Goal: Book appointment/travel/reservation

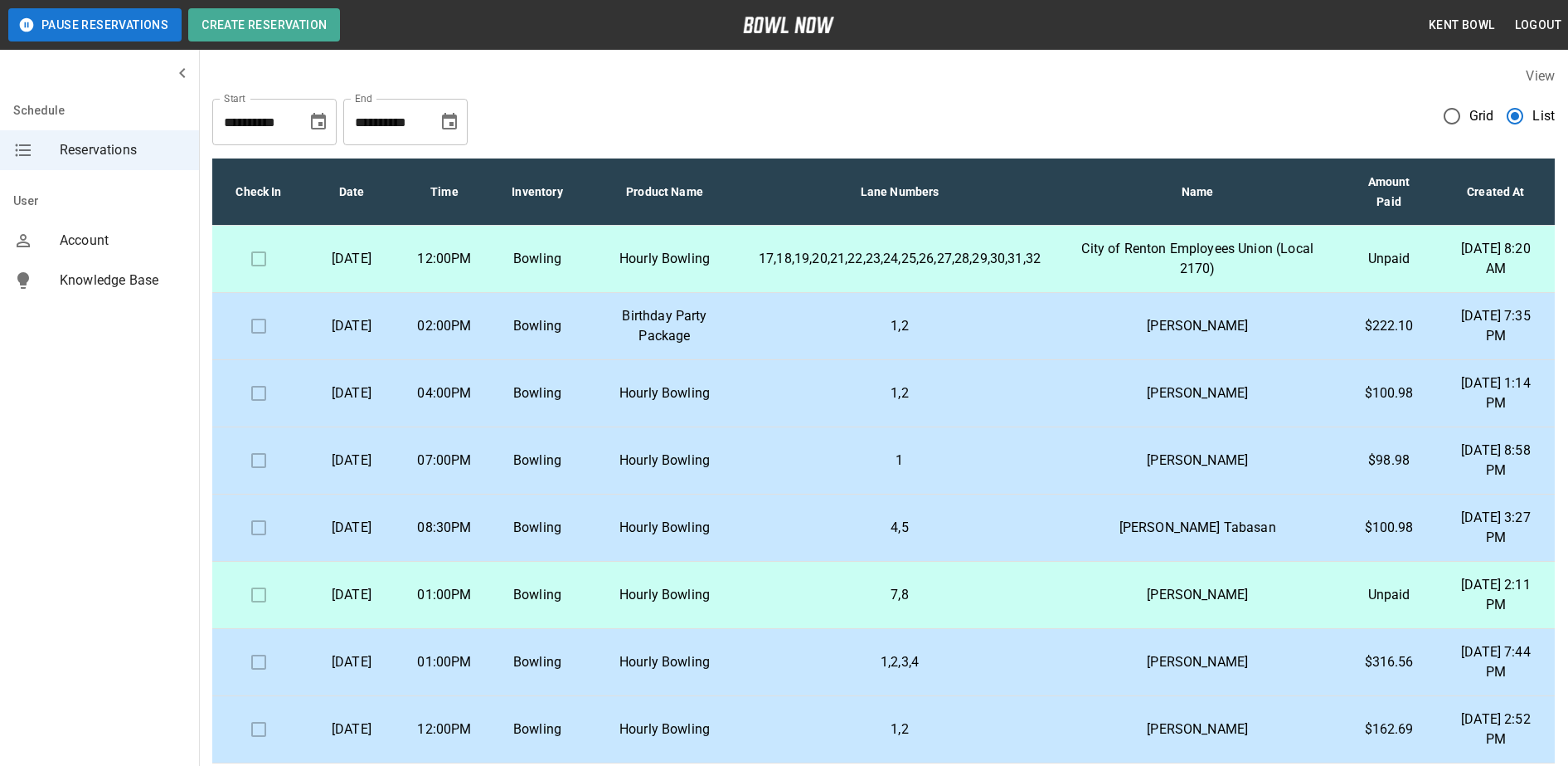
click at [556, 533] on td "Bowling" at bounding box center [538, 528] width 93 height 67
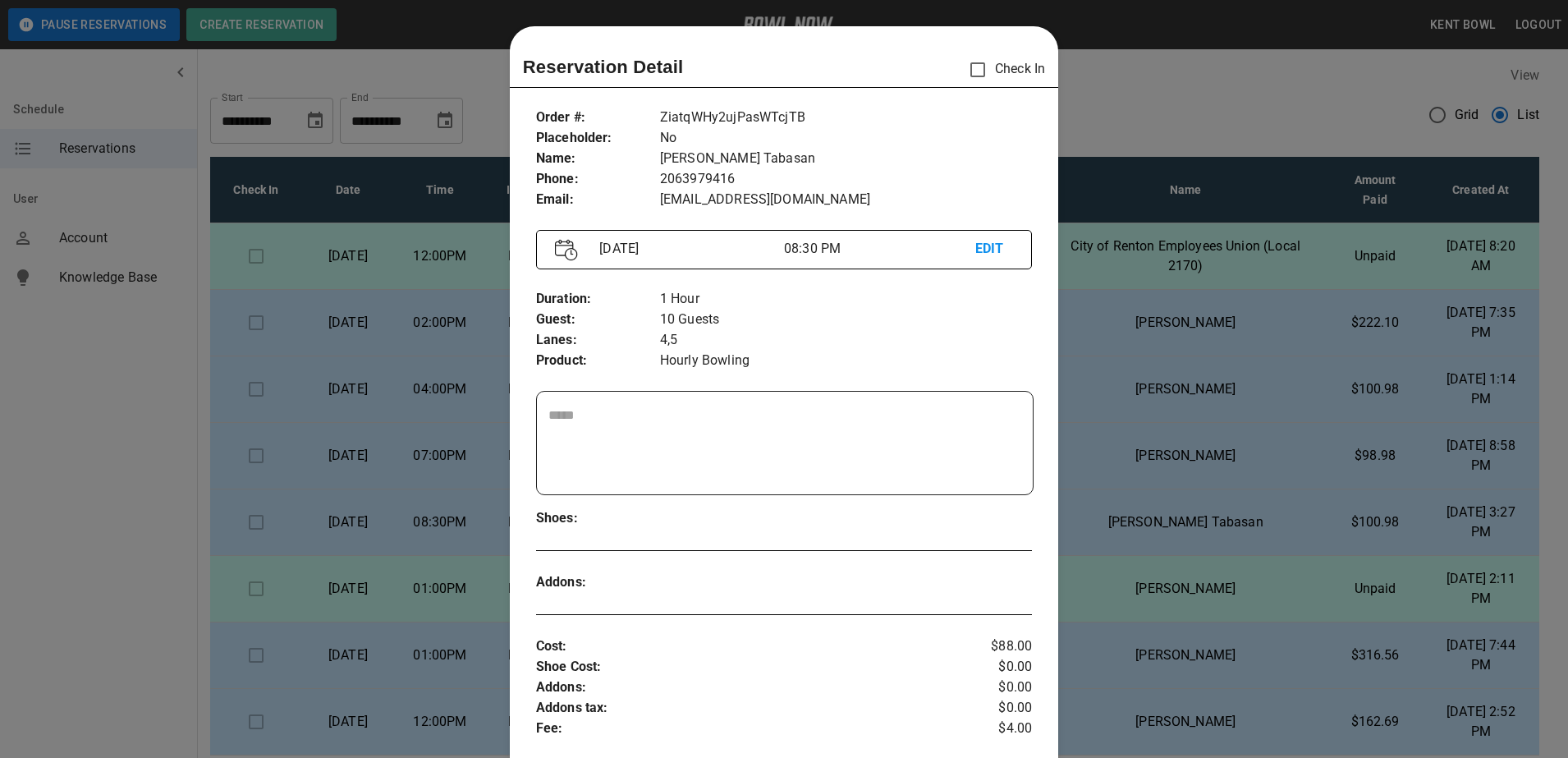
scroll to position [26, 0]
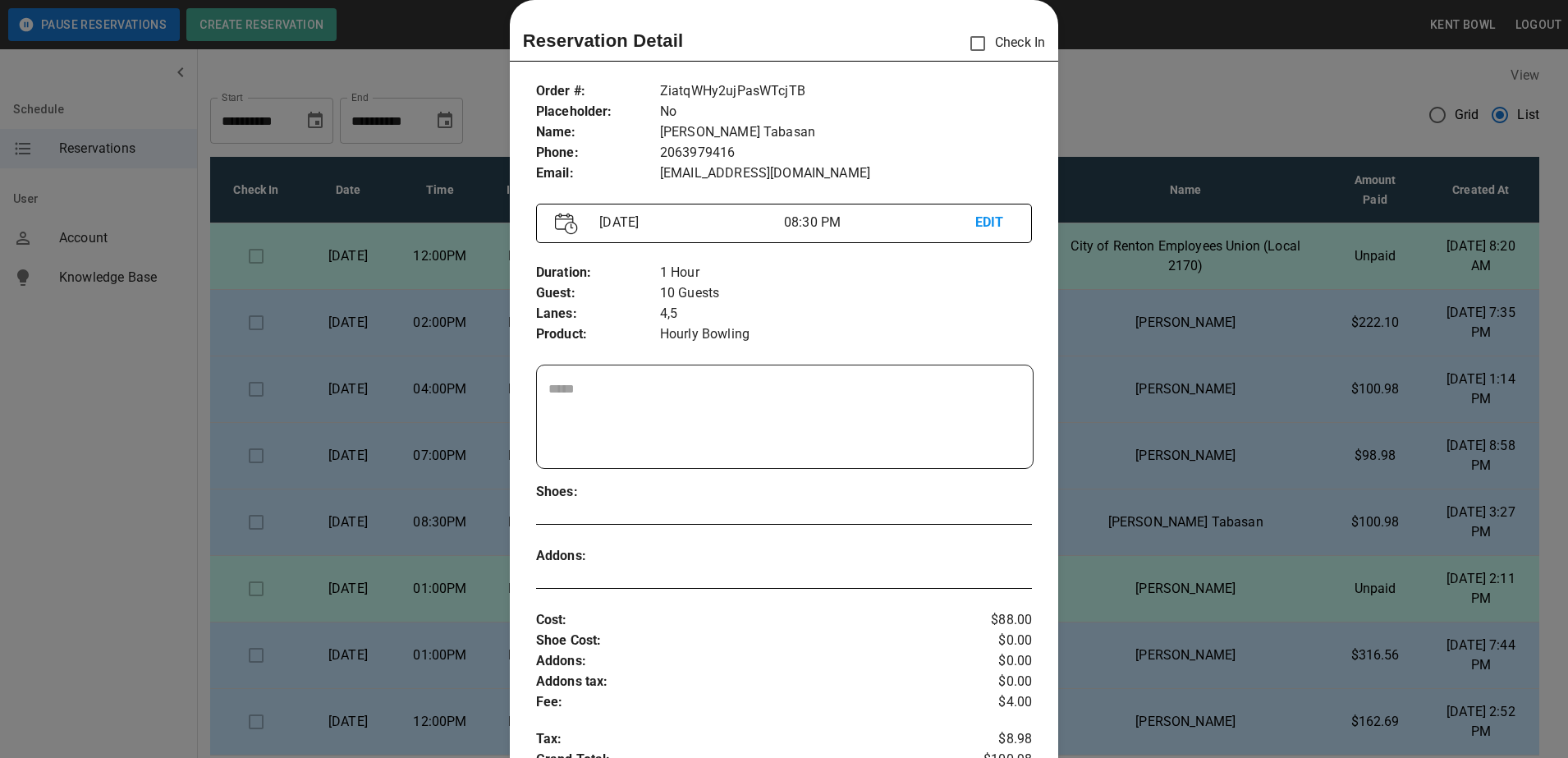
click at [182, 479] on div at bounding box center [784, 379] width 1568 height 758
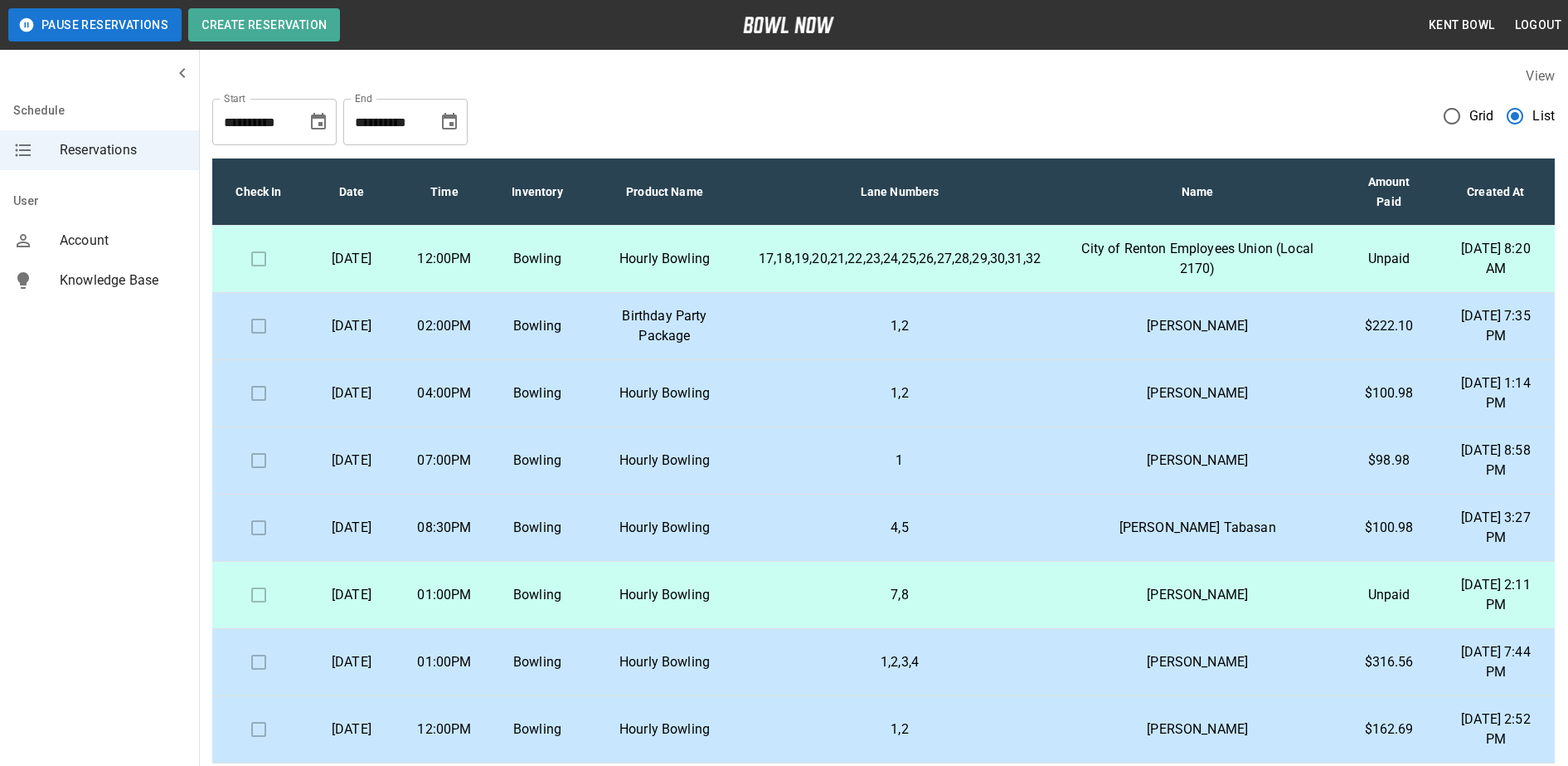
click at [584, 283] on td "Bowling" at bounding box center [538, 259] width 93 height 67
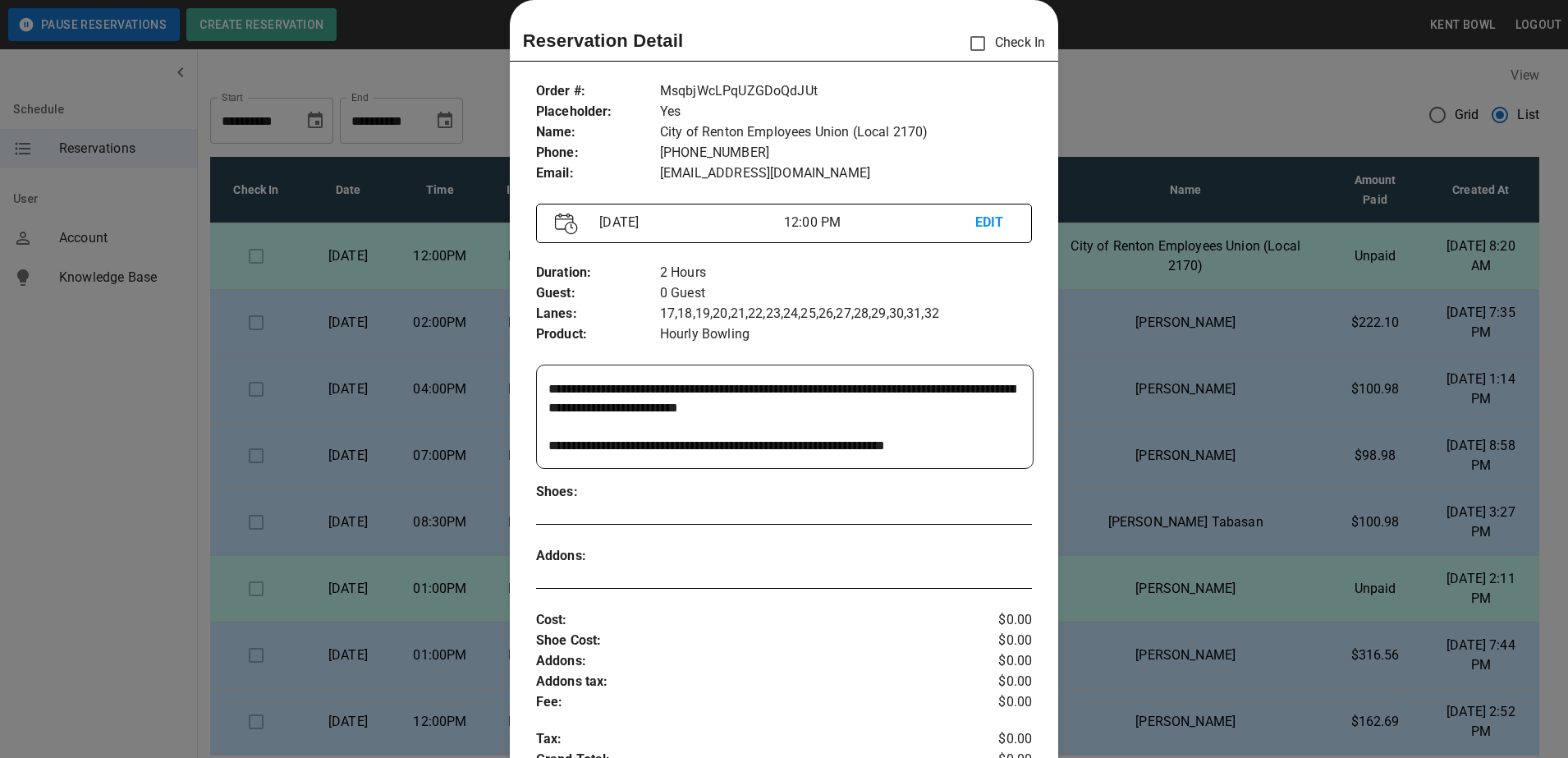
scroll to position [0, 0]
click at [94, 380] on div at bounding box center [784, 379] width 1568 height 758
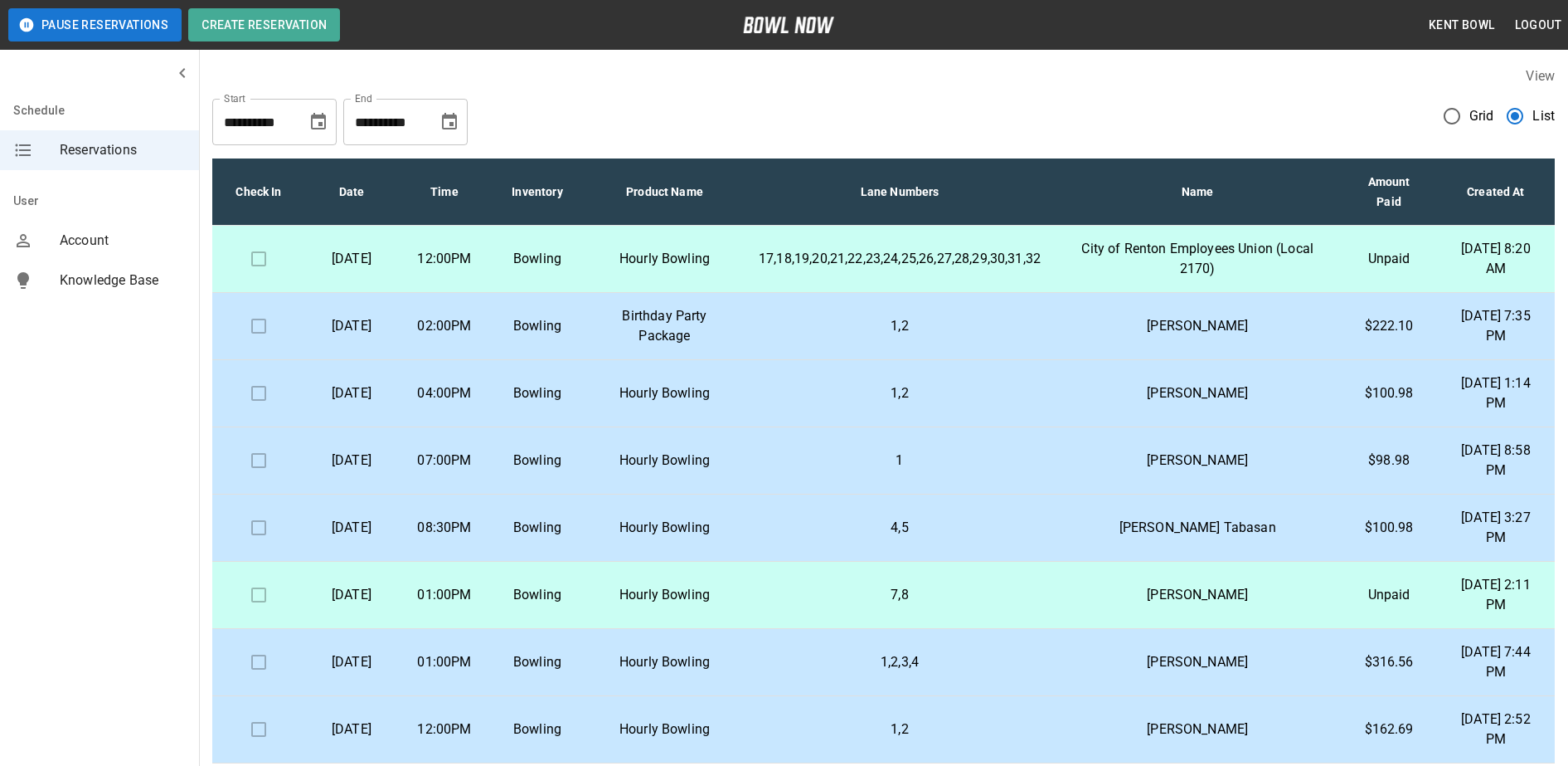
click at [381, 331] on p "[DATE]" at bounding box center [352, 326] width 66 height 20
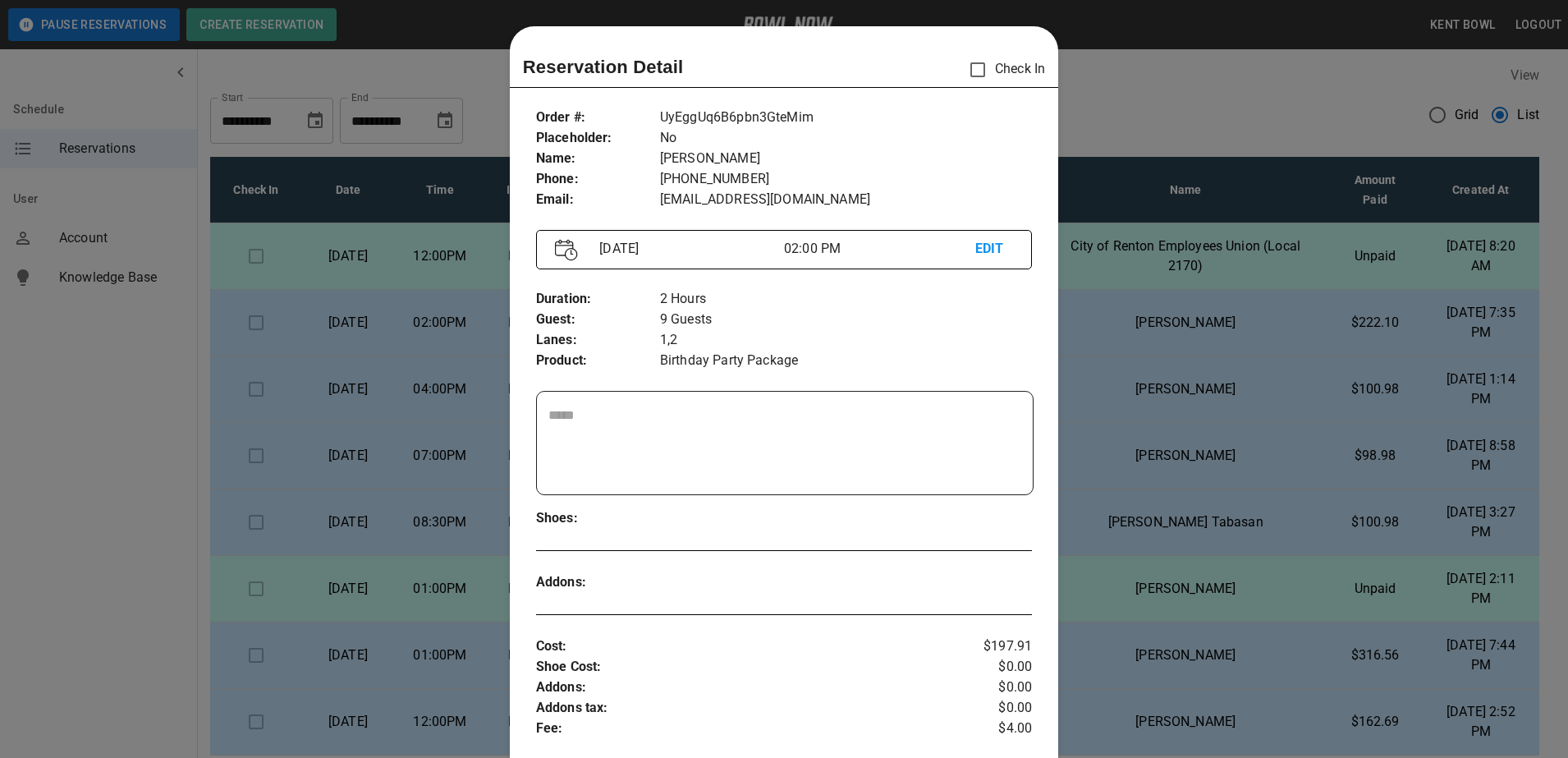
scroll to position [26, 0]
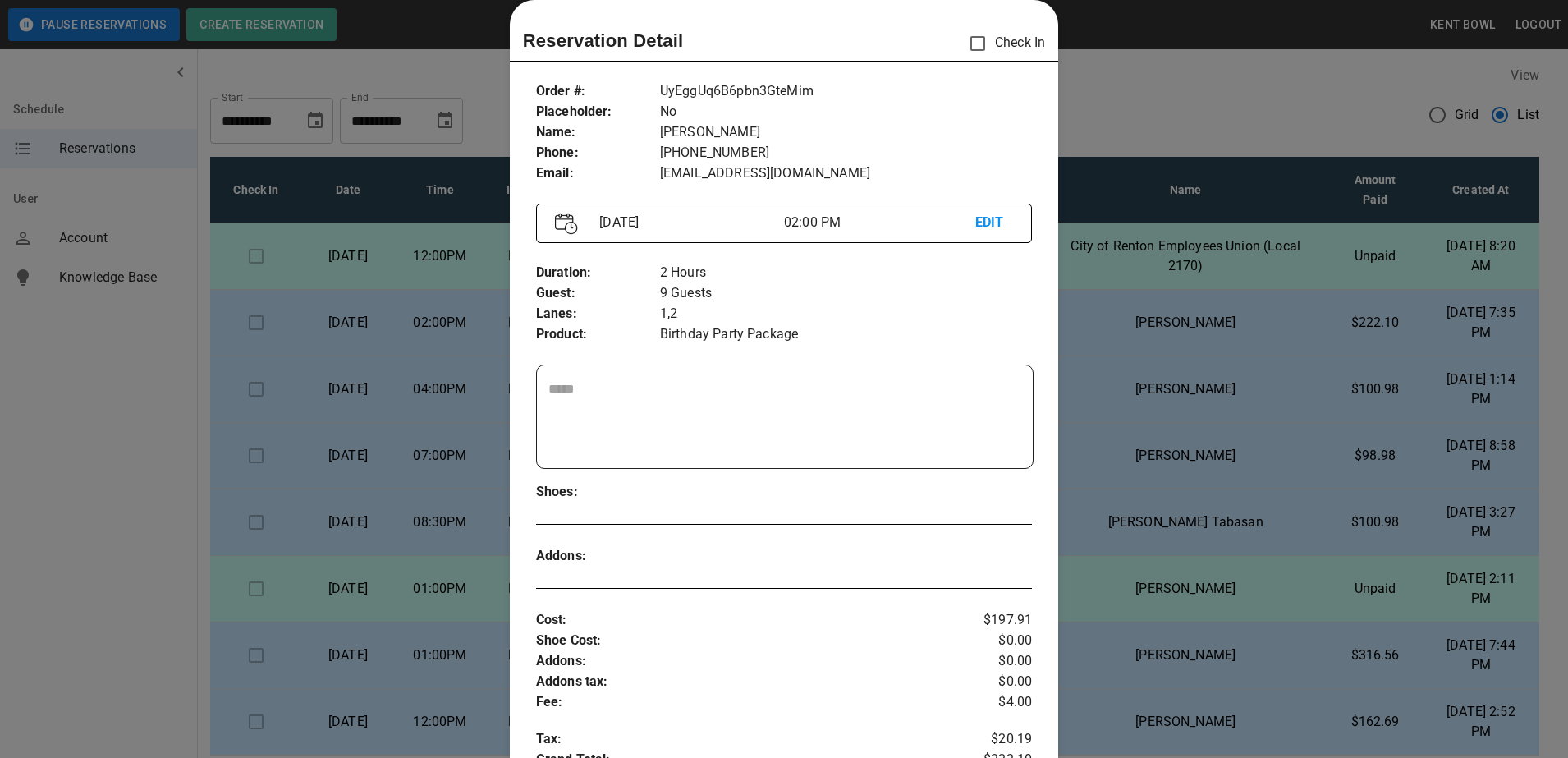
click at [108, 346] on div at bounding box center [784, 379] width 1568 height 758
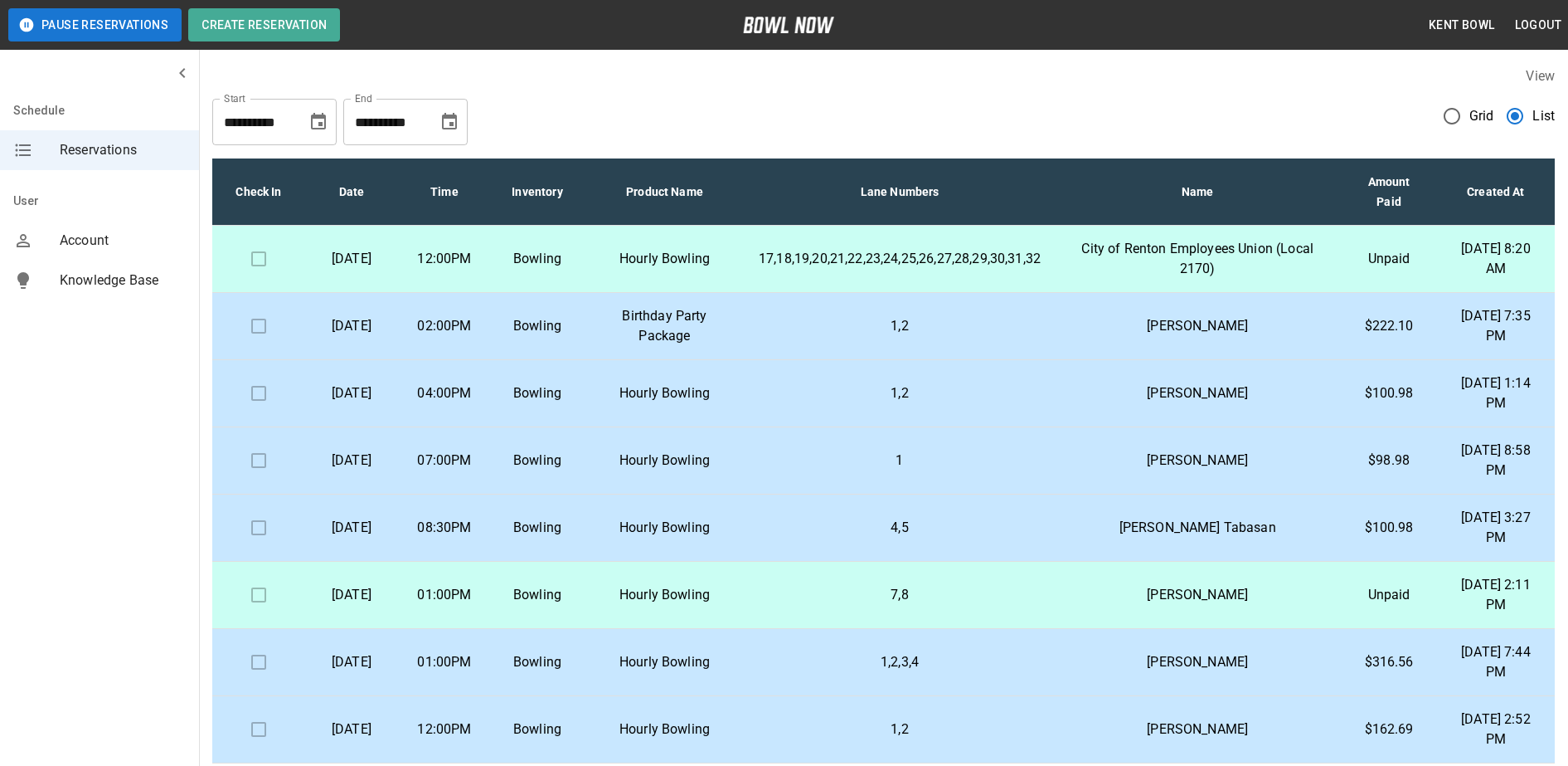
click at [368, 386] on p "[DATE]" at bounding box center [352, 393] width 66 height 20
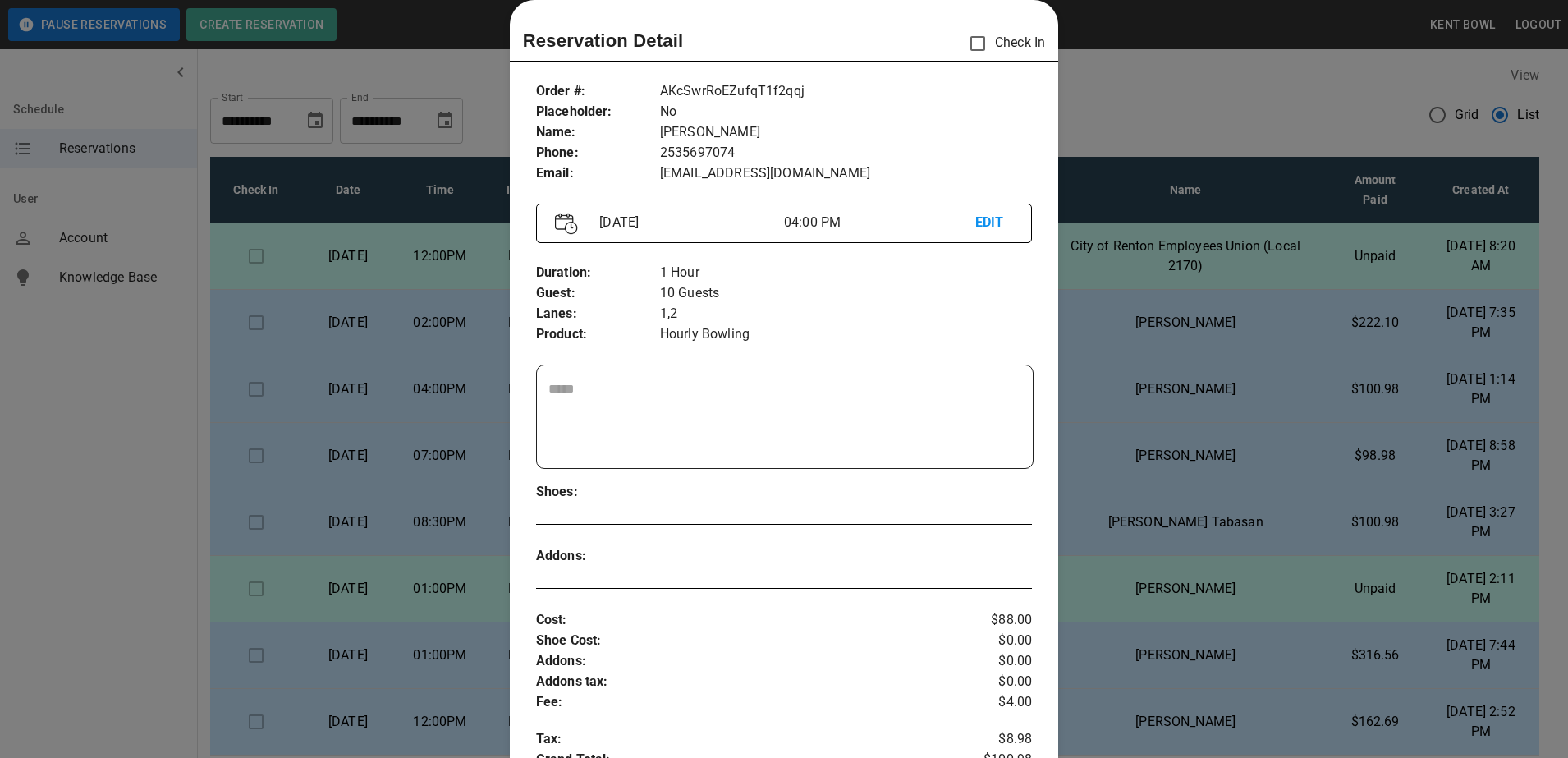
click at [94, 428] on div at bounding box center [784, 379] width 1568 height 758
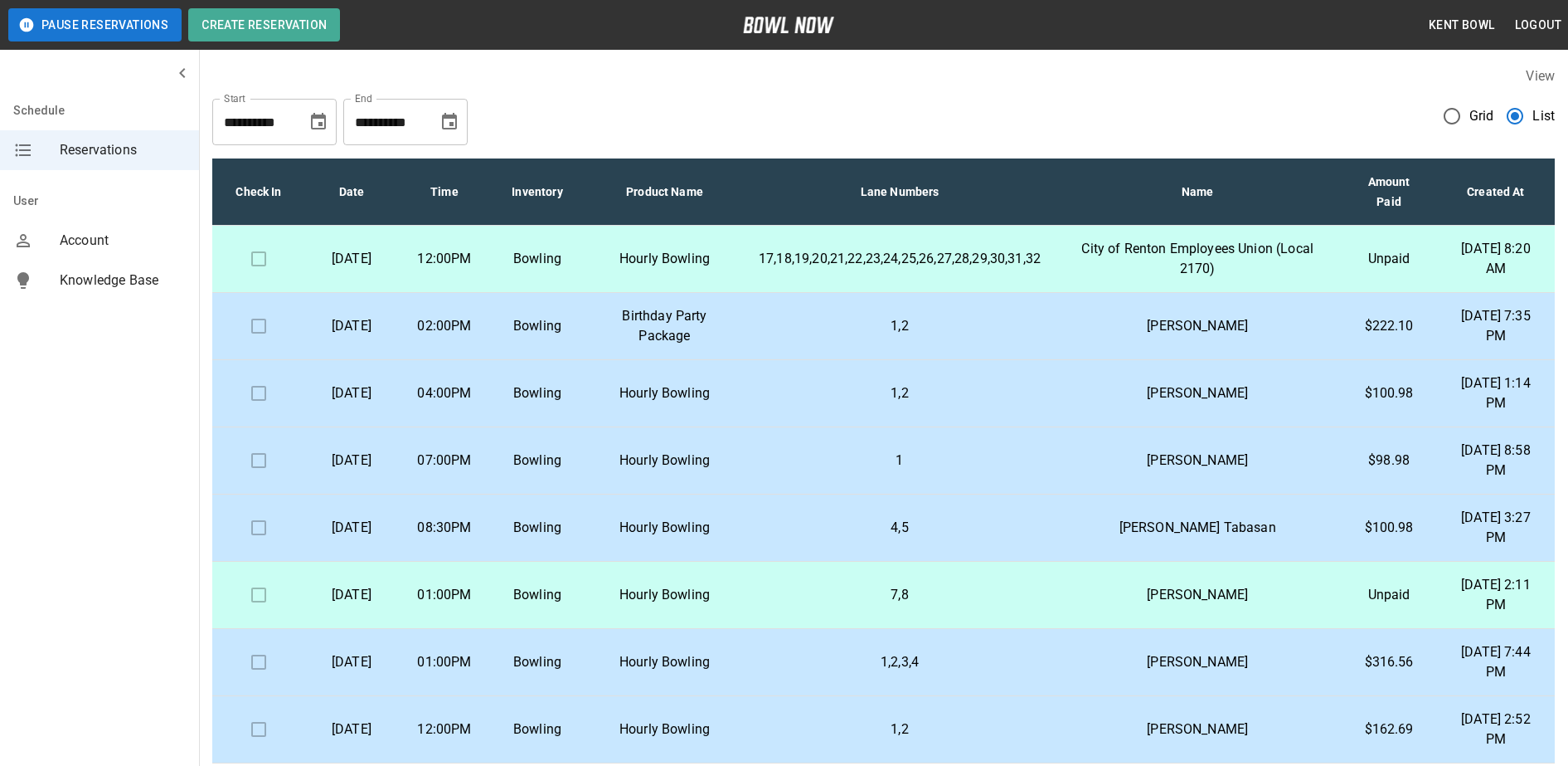
click at [92, 420] on div "Schedule Reservations User Account Knowledge Base" at bounding box center [100, 383] width 199 height 766
